Goal: Task Accomplishment & Management: Complete application form

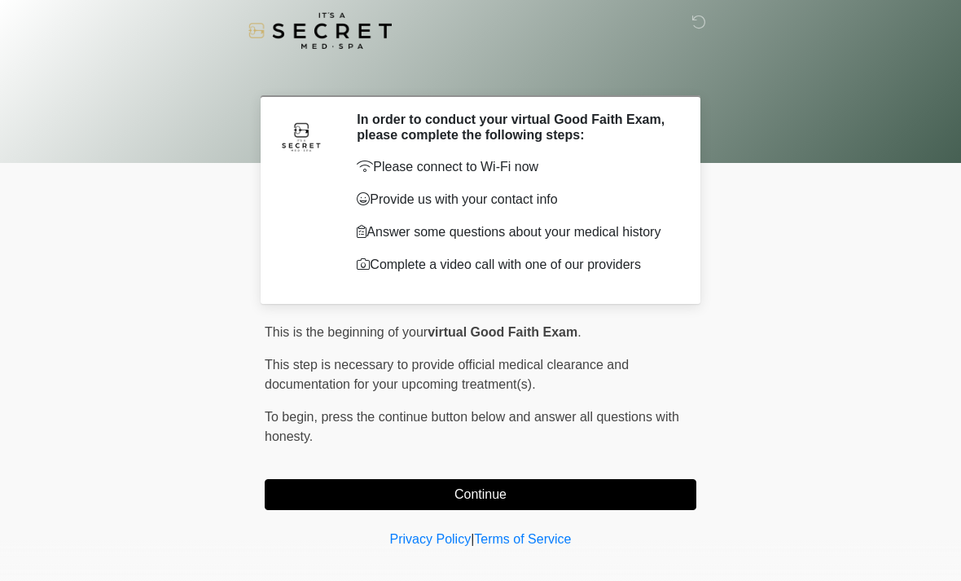
click at [538, 496] on button "Continue" at bounding box center [481, 494] width 432 height 31
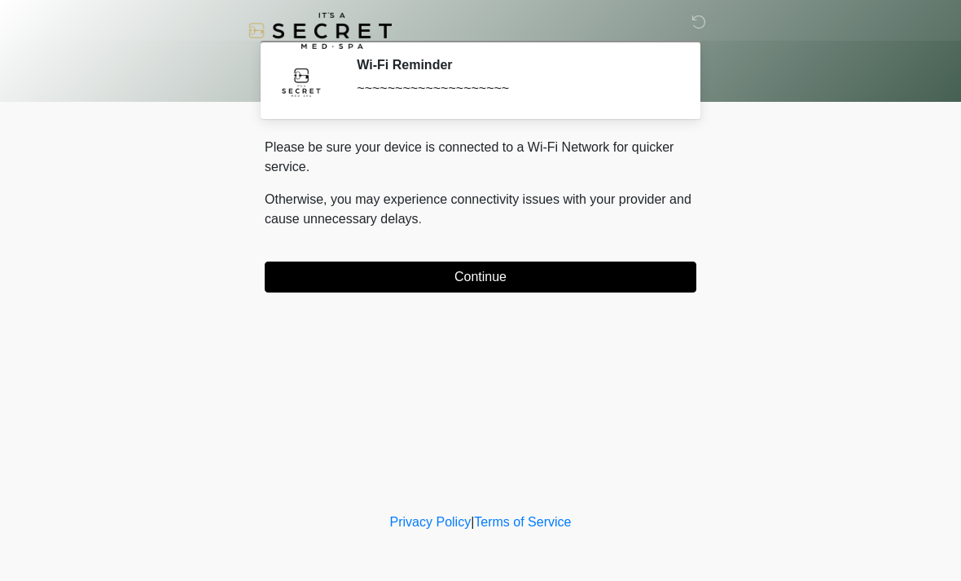
click at [611, 274] on button "Continue" at bounding box center [481, 276] width 432 height 31
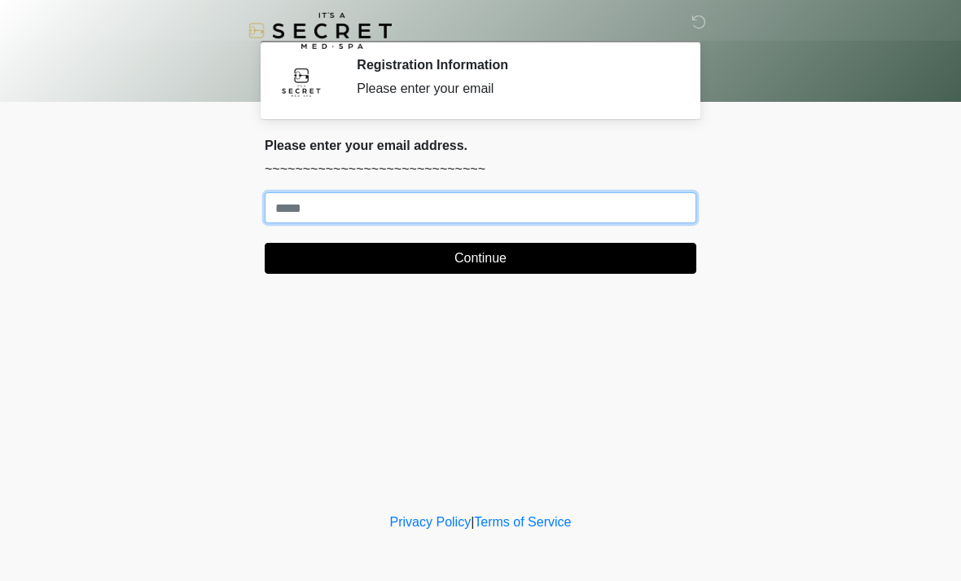
click at [447, 205] on input "Where should we email your treatment plan?" at bounding box center [481, 207] width 432 height 31
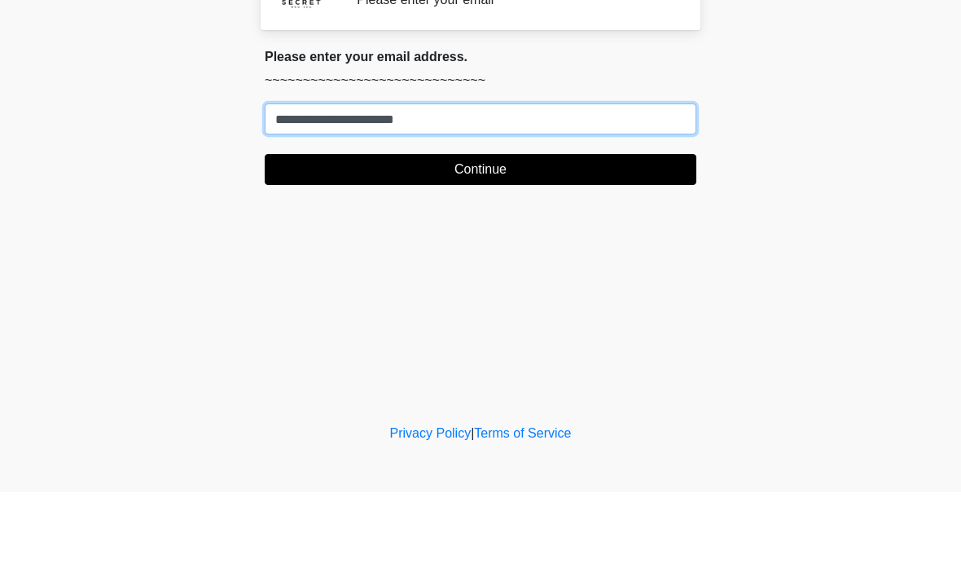
type input "**********"
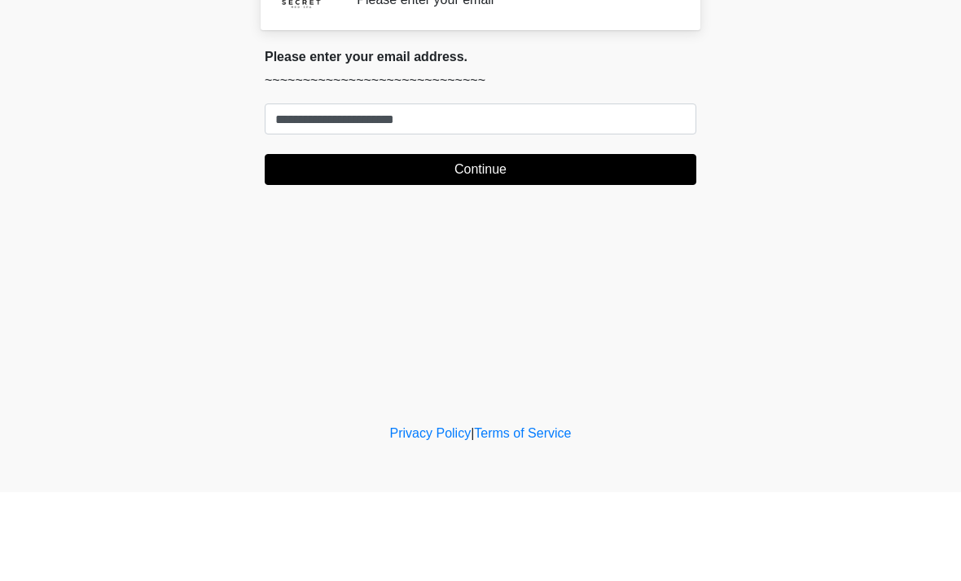
click at [578, 243] on button "Continue" at bounding box center [481, 258] width 432 height 31
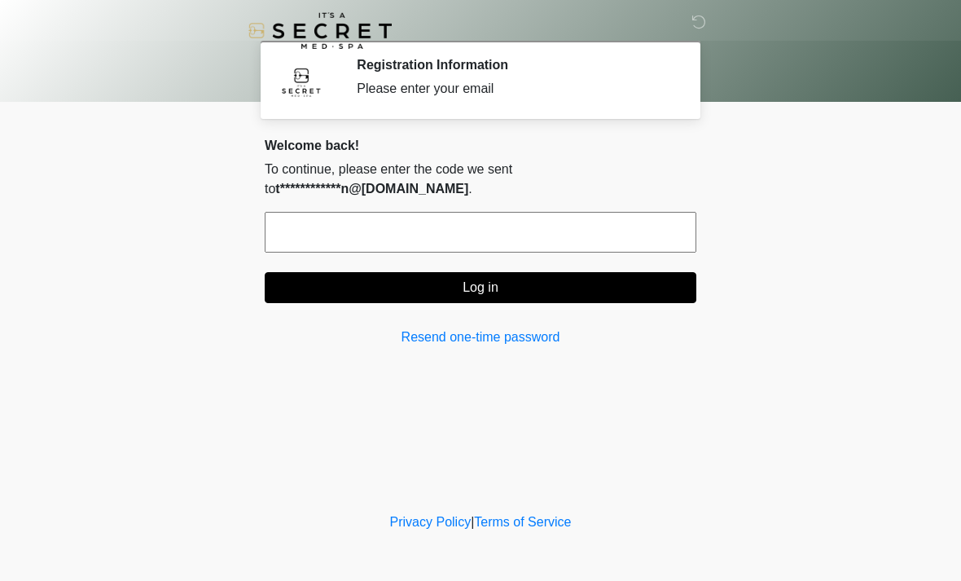
click at [402, 230] on input "text" at bounding box center [481, 232] width 432 height 41
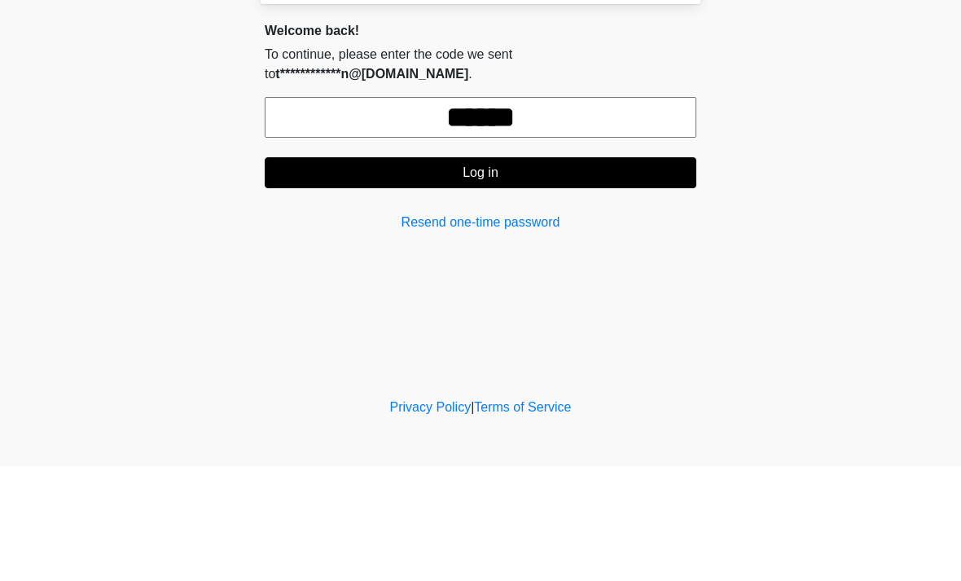
type input "******"
click at [567, 272] on button "Log in" at bounding box center [481, 287] width 432 height 31
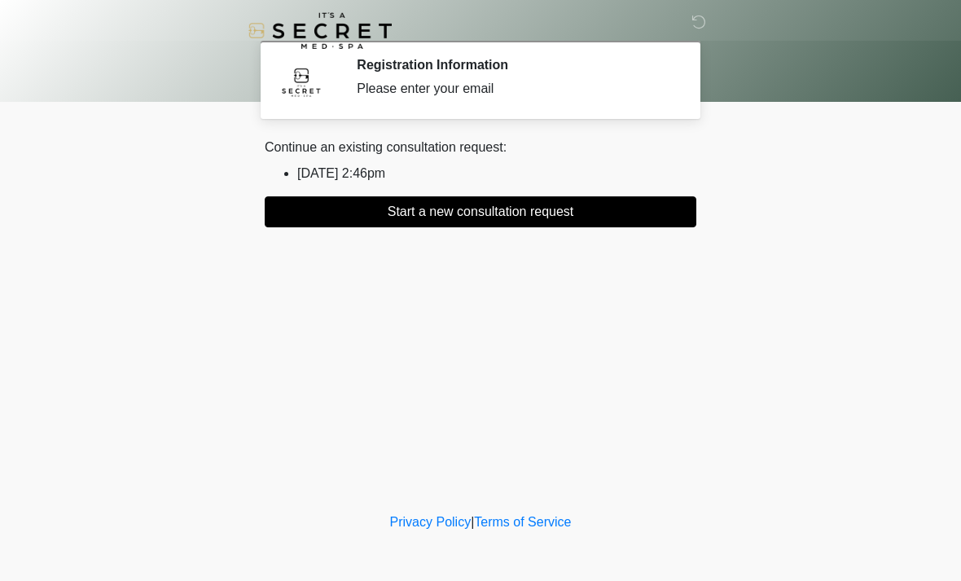
click at [366, 174] on li "2025/08/27 2:46pm" at bounding box center [496, 174] width 399 height 20
click at [555, 218] on button "Start a new consultation request" at bounding box center [481, 211] width 432 height 31
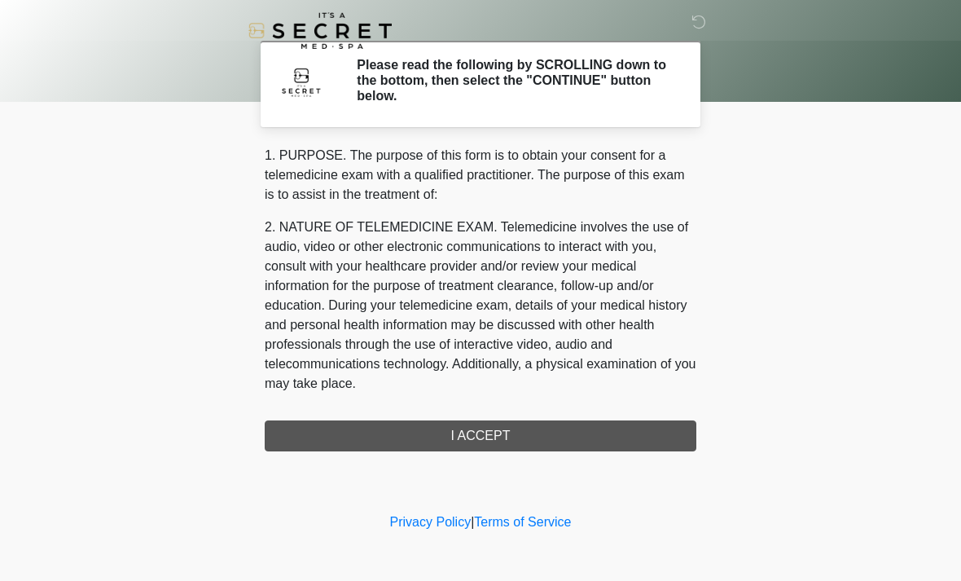
click at [506, 432] on div "1. PURPOSE. The purpose of this form is to obtain your consent for a telemedici…" at bounding box center [481, 298] width 432 height 305
click at [497, 432] on div "1. PURPOSE. The purpose of this form is to obtain your consent for a telemedici…" at bounding box center [481, 298] width 432 height 305
click at [484, 442] on div "1. PURPOSE. The purpose of this form is to obtain your consent for a telemedici…" at bounding box center [481, 298] width 432 height 305
click at [483, 441] on div "1. PURPOSE. The purpose of this form is to obtain your consent for a telemedici…" at bounding box center [481, 298] width 432 height 305
click at [491, 436] on div "1. PURPOSE. The purpose of this form is to obtain your consent for a telemedici…" at bounding box center [481, 298] width 432 height 305
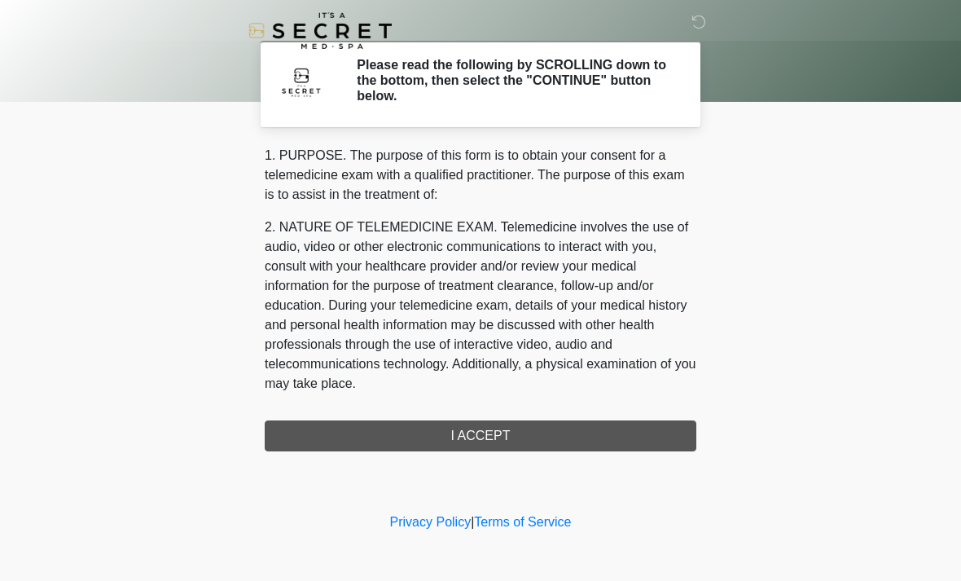
click at [503, 444] on div "1. PURPOSE. The purpose of this form is to obtain your consent for a telemedici…" at bounding box center [481, 298] width 432 height 305
click at [500, 420] on div "1. PURPOSE. The purpose of this form is to obtain your consent for a telemedici…" at bounding box center [481, 298] width 432 height 305
click at [485, 429] on div "1. PURPOSE. The purpose of this form is to obtain your consent for a telemedici…" at bounding box center [481, 298] width 432 height 305
click at [484, 428] on div "1. PURPOSE. The purpose of this form is to obtain your consent for a telemedici…" at bounding box center [481, 298] width 432 height 305
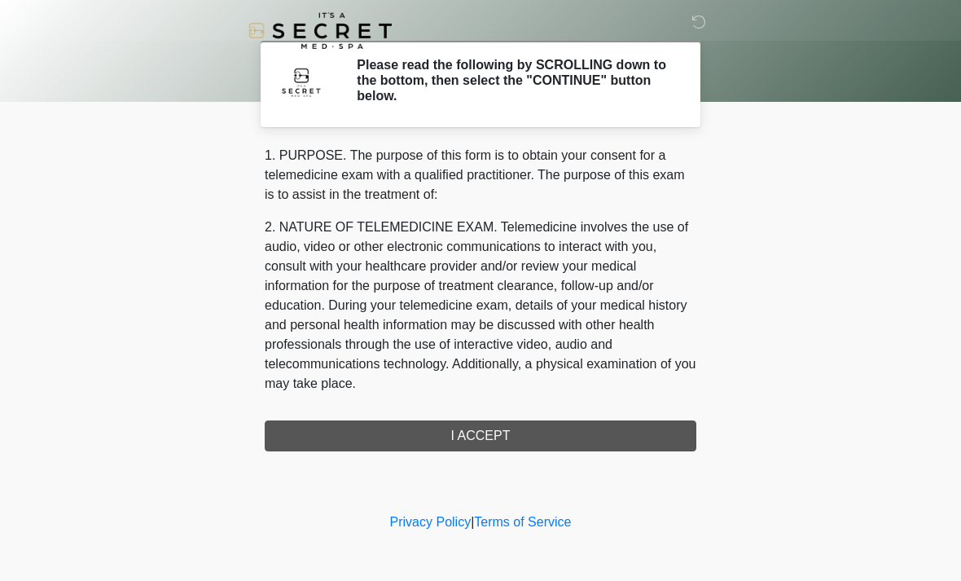
click at [468, 426] on div "1. PURPOSE. The purpose of this form is to obtain your consent for a telemedici…" at bounding box center [481, 298] width 432 height 305
click at [475, 427] on div "1. PURPOSE. The purpose of this form is to obtain your consent for a telemedici…" at bounding box center [481, 298] width 432 height 305
click at [385, 432] on div "1. PURPOSE. The purpose of this form is to obtain your consent for a telemedici…" at bounding box center [481, 298] width 432 height 305
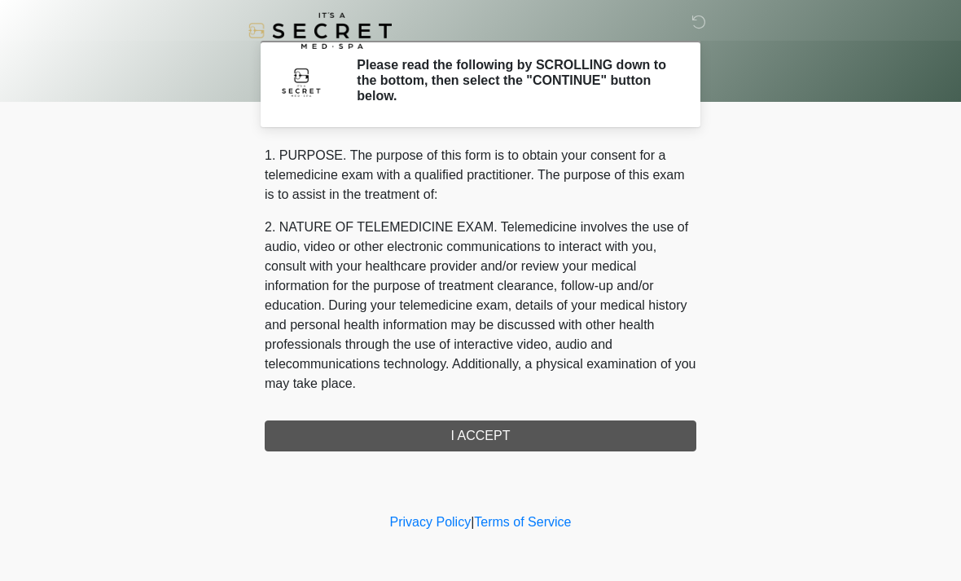
click at [381, 440] on div "1. PURPOSE. The purpose of this form is to obtain your consent for a telemedici…" at bounding box center [481, 298] width 432 height 305
click at [380, 440] on div "1. PURPOSE. The purpose of this form is to obtain your consent for a telemedici…" at bounding box center [481, 298] width 432 height 305
click at [581, 424] on div "1. PURPOSE. The purpose of this form is to obtain your consent for a telemedici…" at bounding box center [481, 298] width 432 height 305
click at [580, 424] on div "1. PURPOSE. The purpose of this form is to obtain your consent for a telemedici…" at bounding box center [481, 298] width 432 height 305
click at [576, 440] on div "1. PURPOSE. The purpose of this form is to obtain your consent for a telemedici…" at bounding box center [481, 298] width 432 height 305
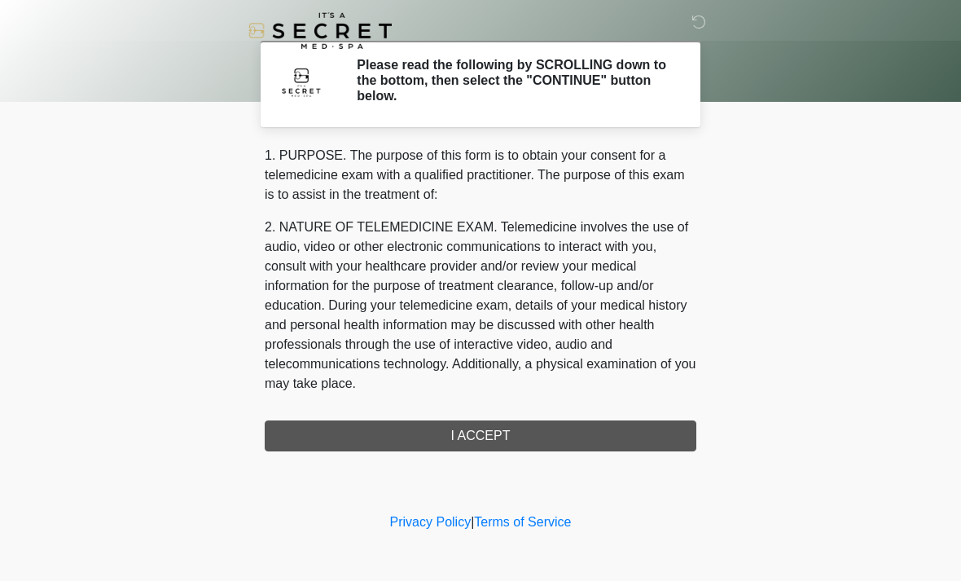
click at [579, 320] on p "2. NATURE OF TELEMEDICINE EXAM. Telemedicine involves the use of audio, video o…" at bounding box center [481, 305] width 432 height 176
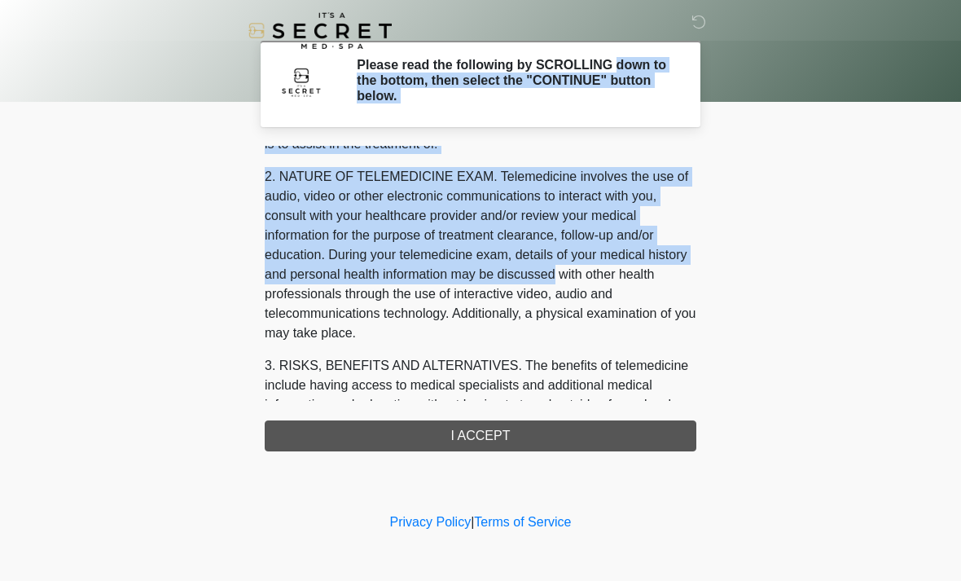
click at [734, 344] on body "‎ ‎ Please read the following by SCROLLING down to the bottom, then select the …" at bounding box center [480, 290] width 961 height 581
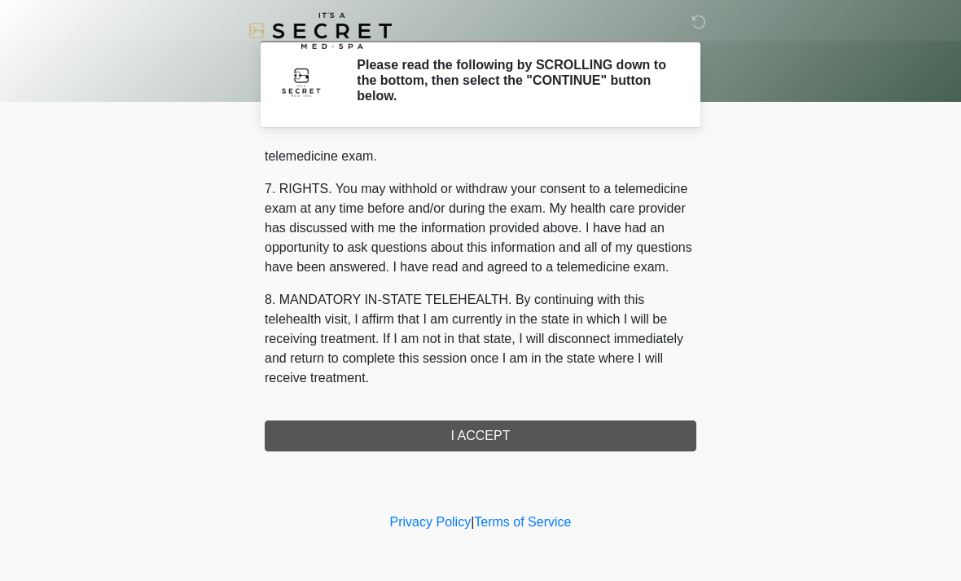
click at [536, 425] on div "1. PURPOSE. The purpose of this form is to obtain your consent for a telemedici…" at bounding box center [481, 298] width 432 height 305
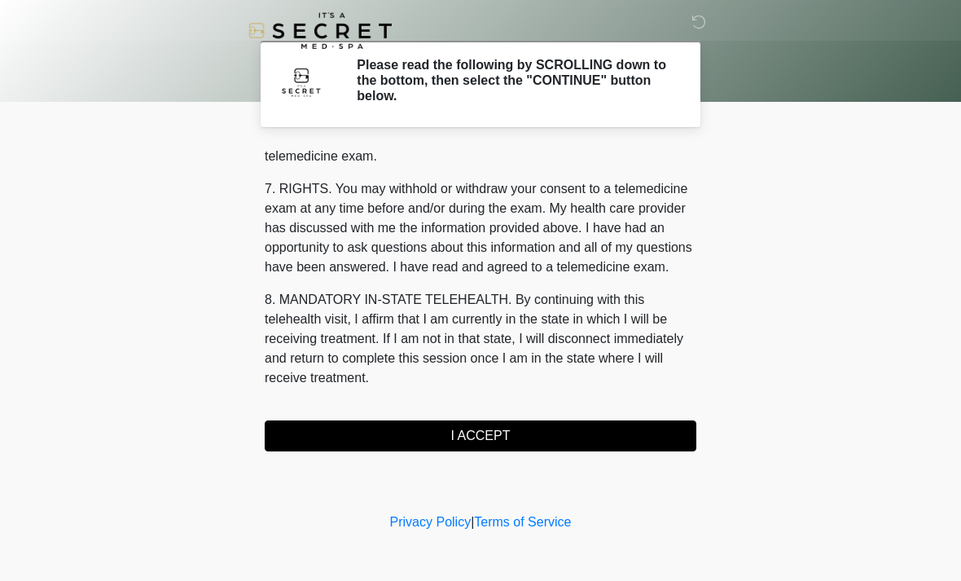
click at [546, 431] on button "I ACCEPT" at bounding box center [481, 435] width 432 height 31
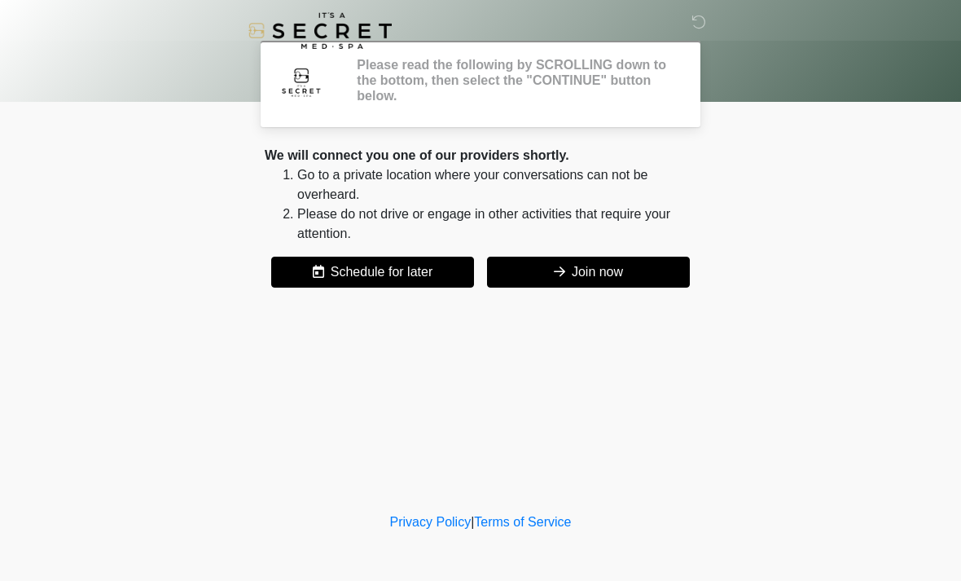
click at [556, 432] on div "‎ ‎ Please read the following by SCROLLING down to the bottom, then select the …" at bounding box center [480, 254] width 489 height 476
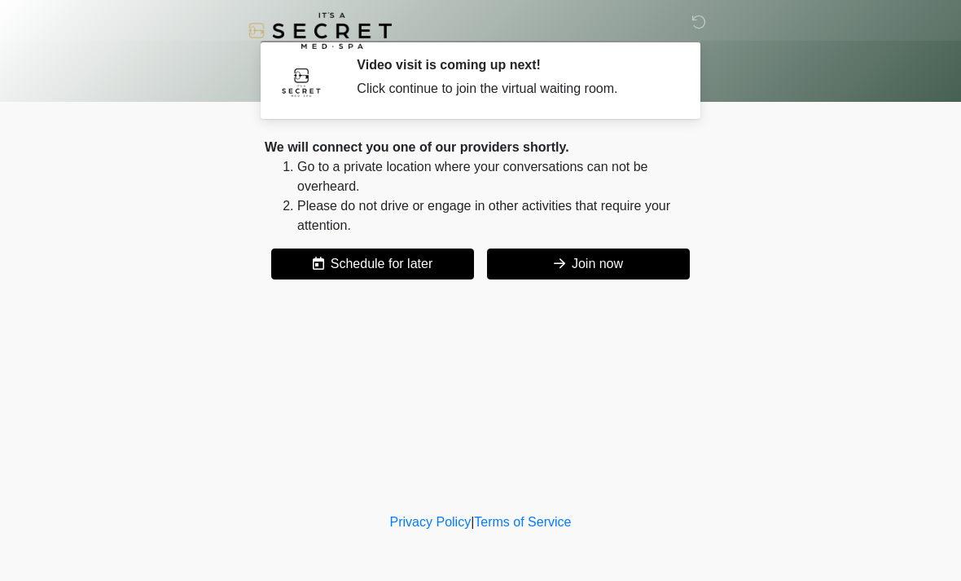
click at [646, 266] on button "Join now" at bounding box center [588, 263] width 203 height 31
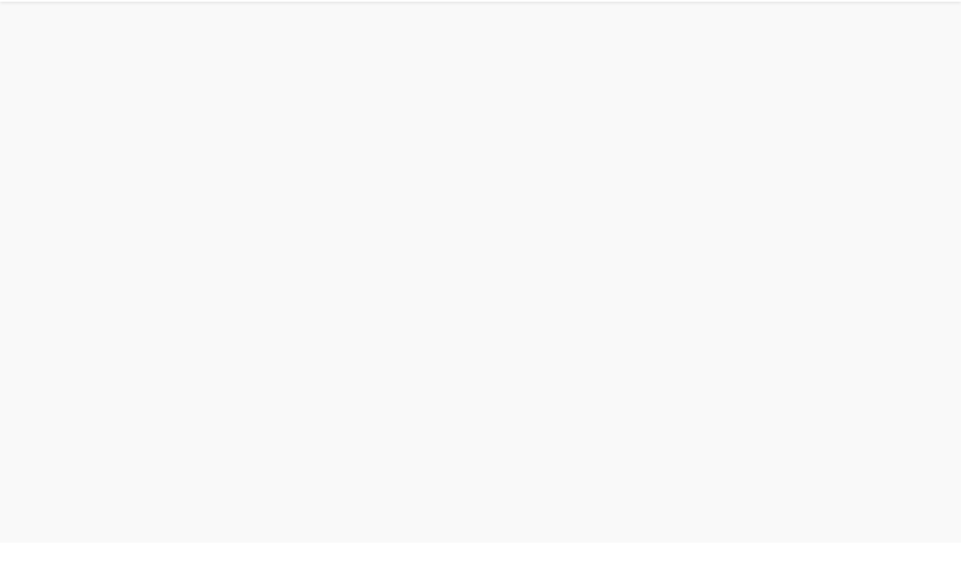
scroll to position [5, 0]
